Goal: Navigation & Orientation: Find specific page/section

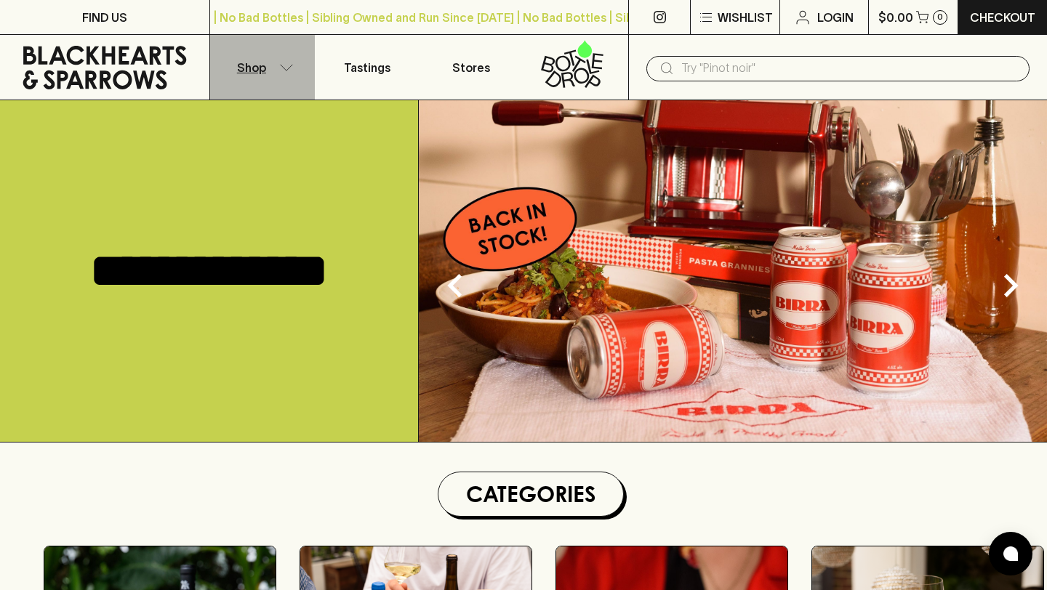
click at [257, 80] on button "Shop" at bounding box center [262, 67] width 105 height 65
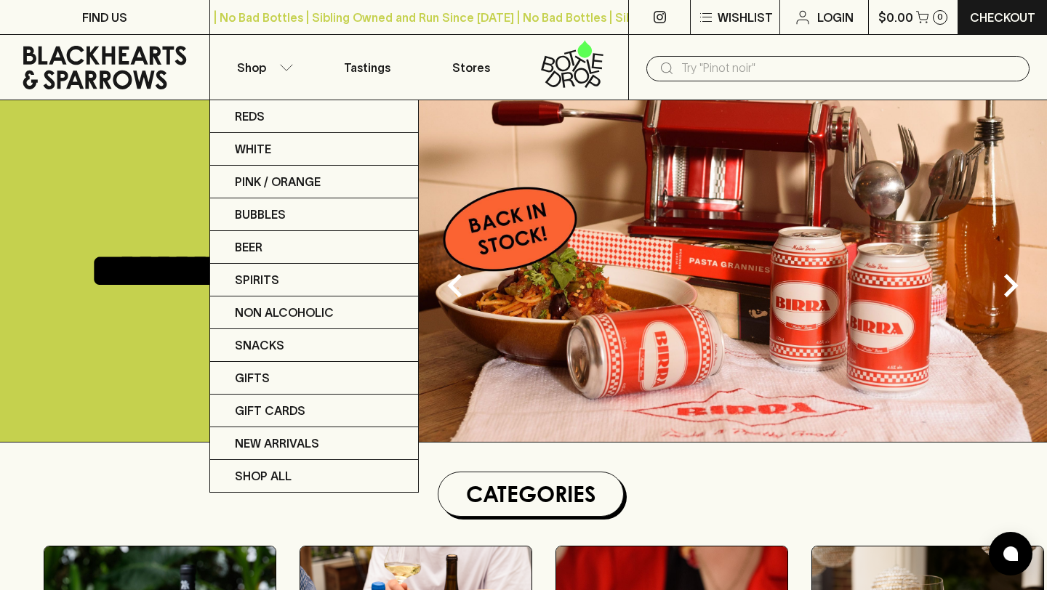
click at [361, 65] on div at bounding box center [523, 295] width 1047 height 590
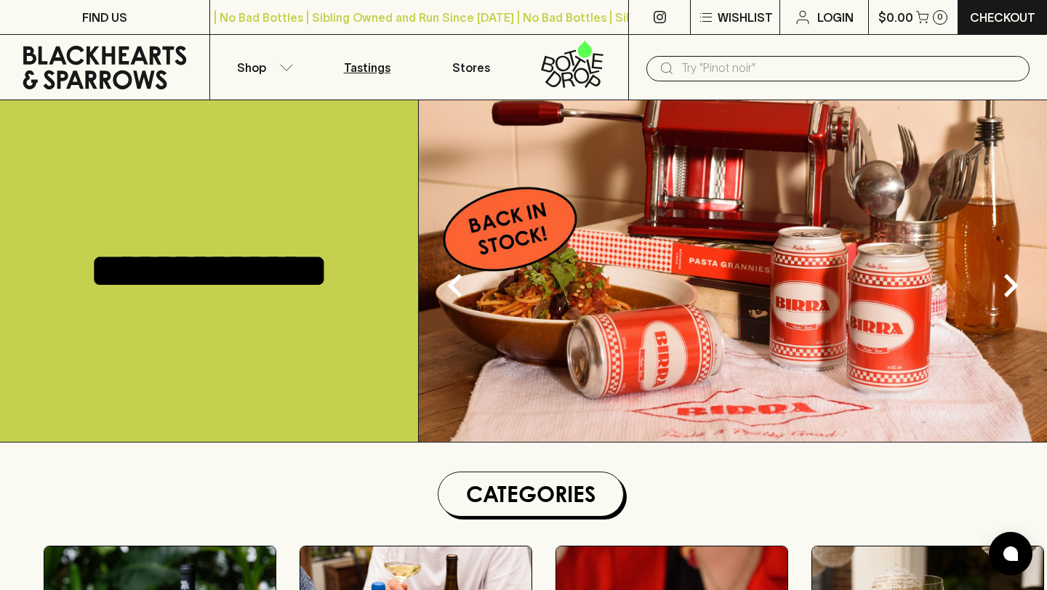
click at [369, 70] on p "Tastings" at bounding box center [367, 67] width 47 height 17
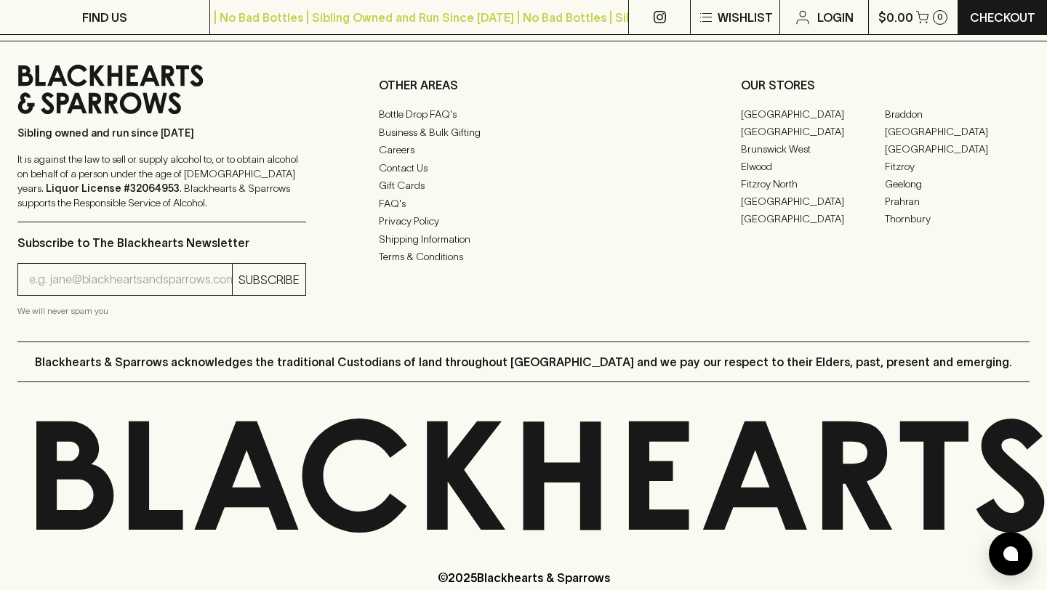
scroll to position [1845, 0]
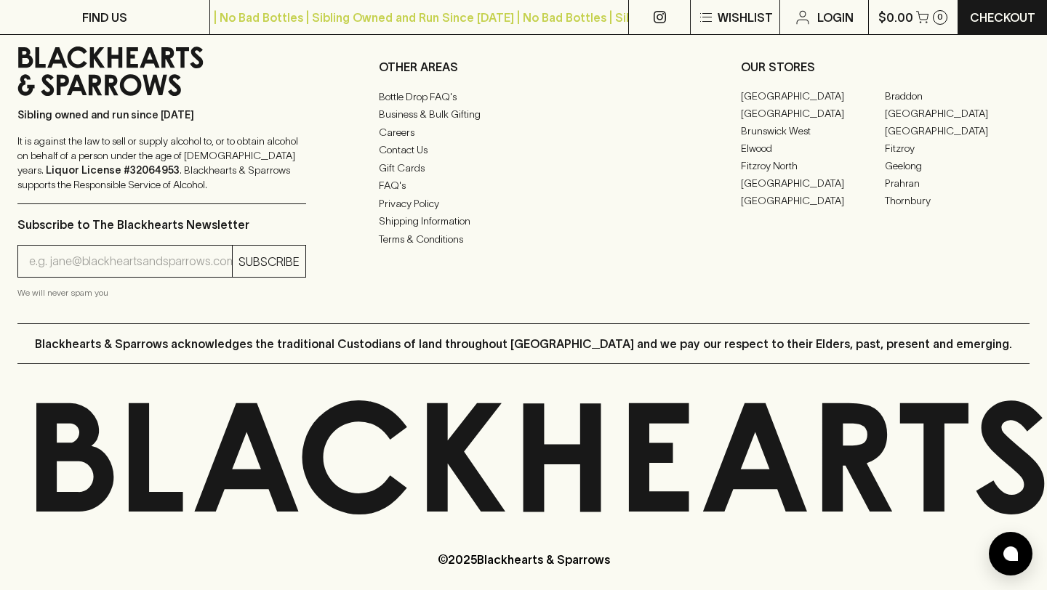
scroll to position [3682, 0]
